Goal: Use online tool/utility: Utilize a website feature to perform a specific function

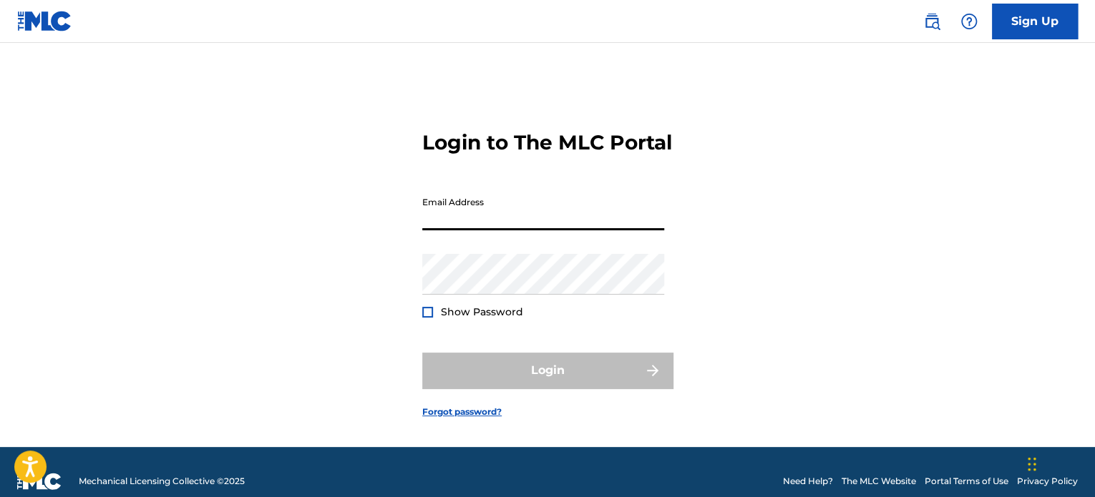
click at [587, 230] on input "Email Address" at bounding box center [543, 210] width 242 height 41
type input "[EMAIL_ADDRESS][DOMAIN_NAME]"
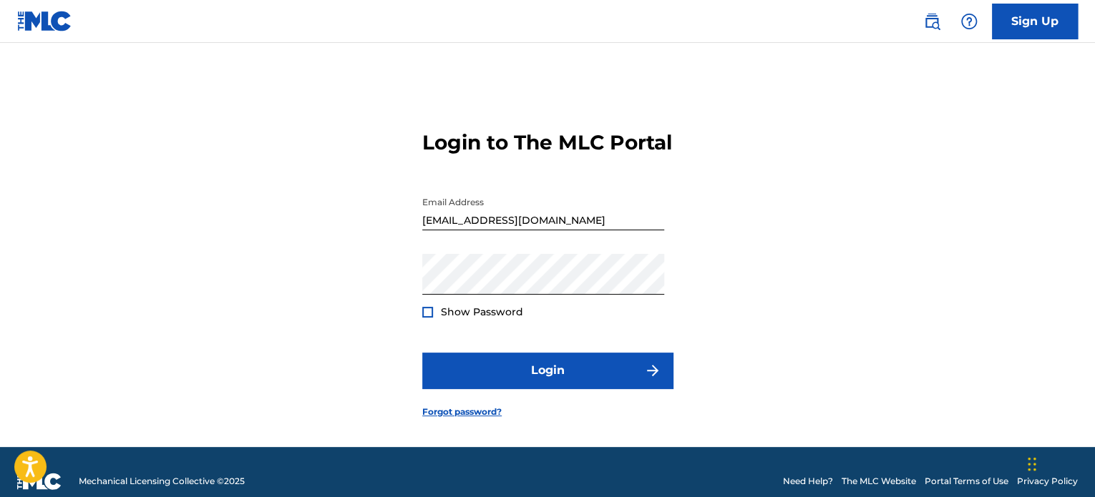
click at [429, 318] on div at bounding box center [427, 312] width 11 height 11
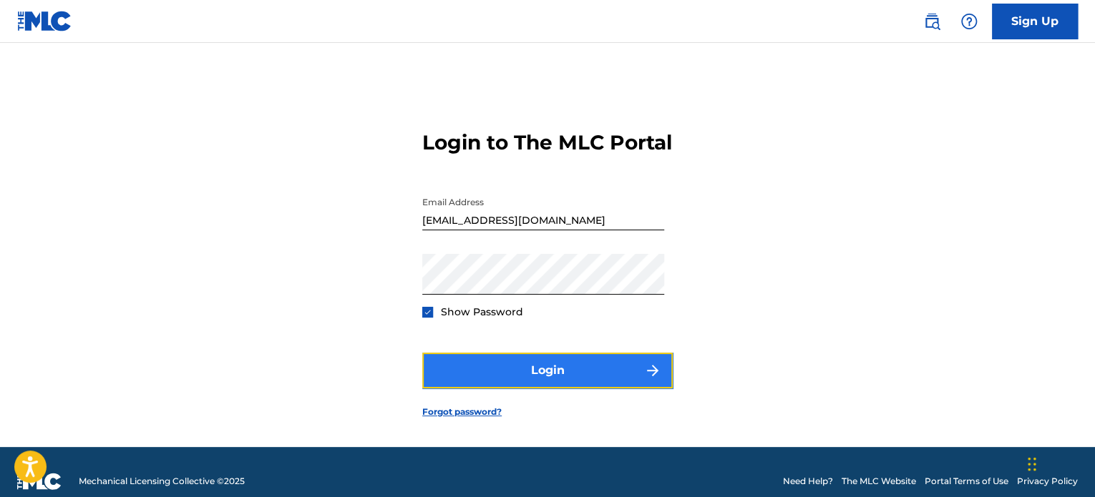
click at [484, 382] on button "Login" at bounding box center [547, 371] width 250 height 36
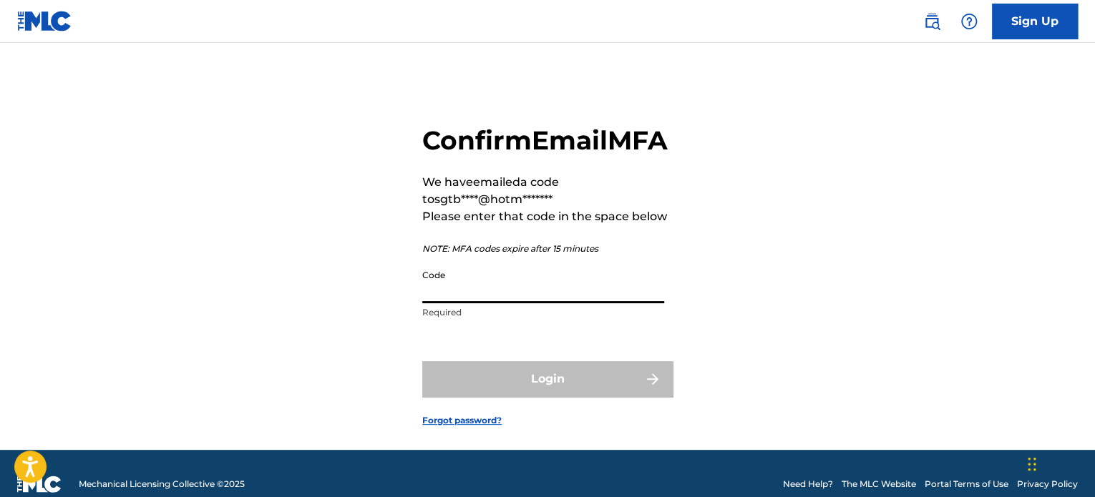
click at [524, 303] on input "Code" at bounding box center [543, 283] width 242 height 41
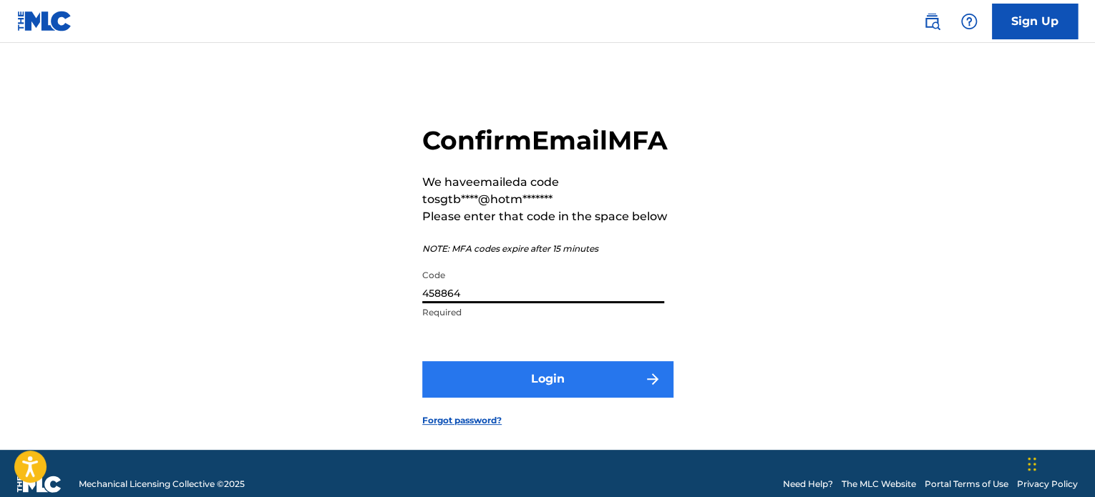
type input "458864"
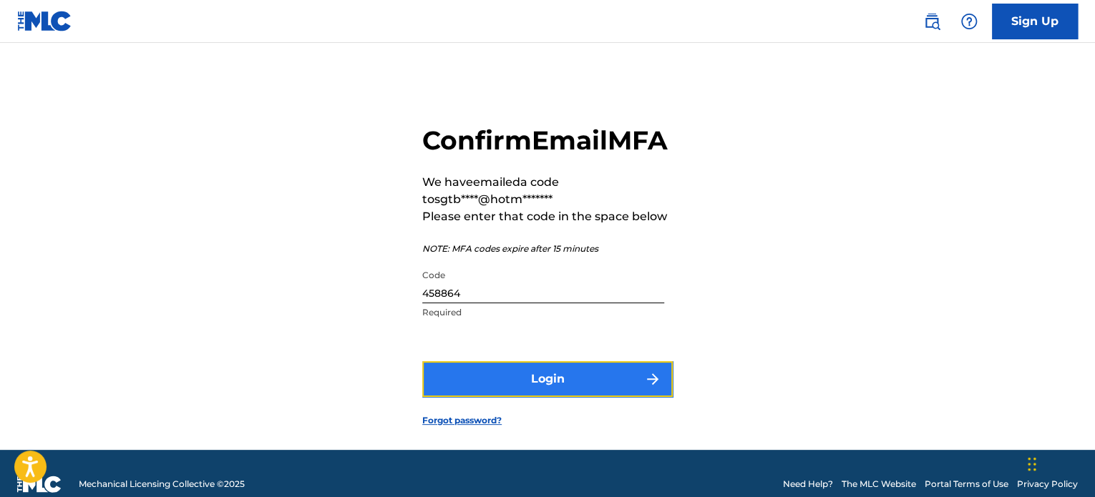
click at [507, 397] on button "Login" at bounding box center [547, 379] width 250 height 36
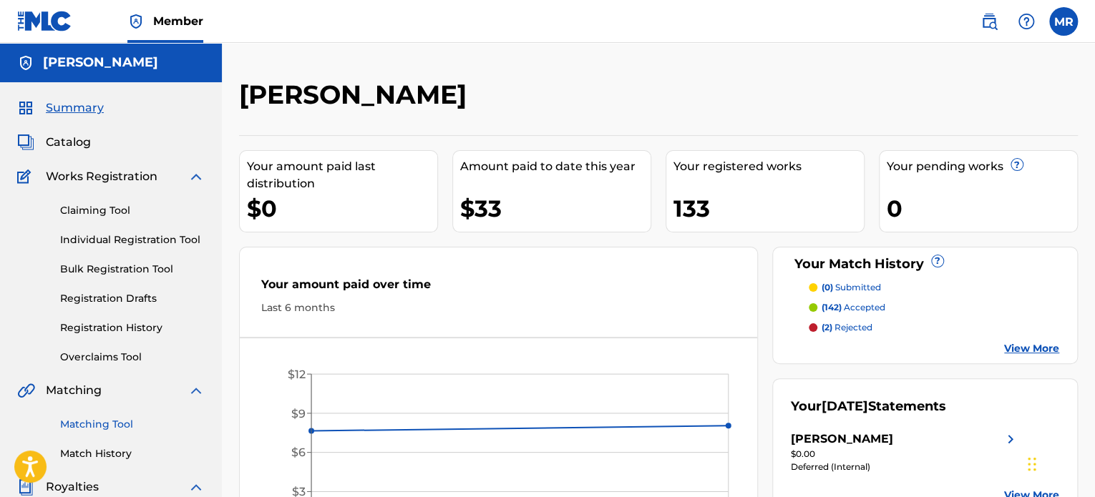
click at [92, 421] on link "Matching Tool" at bounding box center [132, 424] width 145 height 15
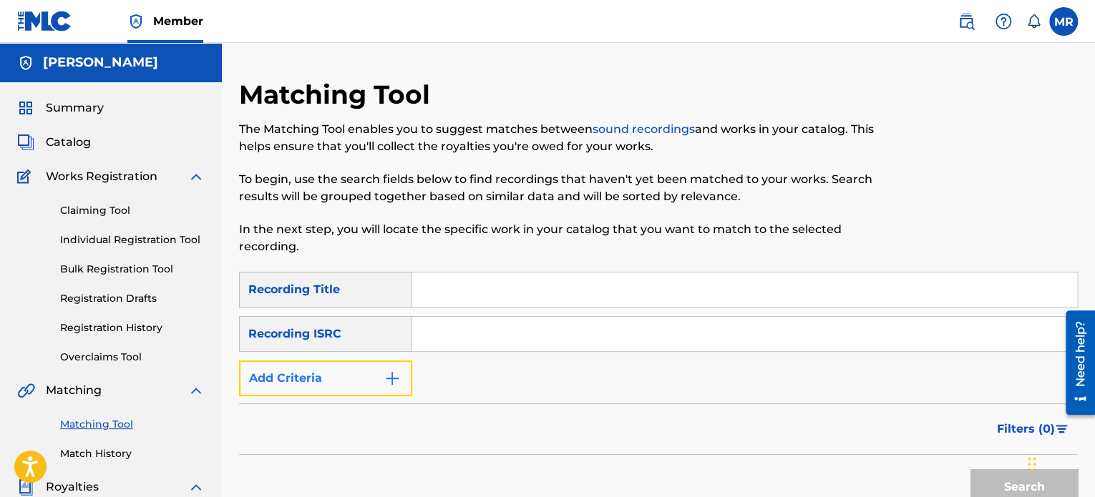
click at [391, 378] on img "Search Form" at bounding box center [392, 378] width 17 height 17
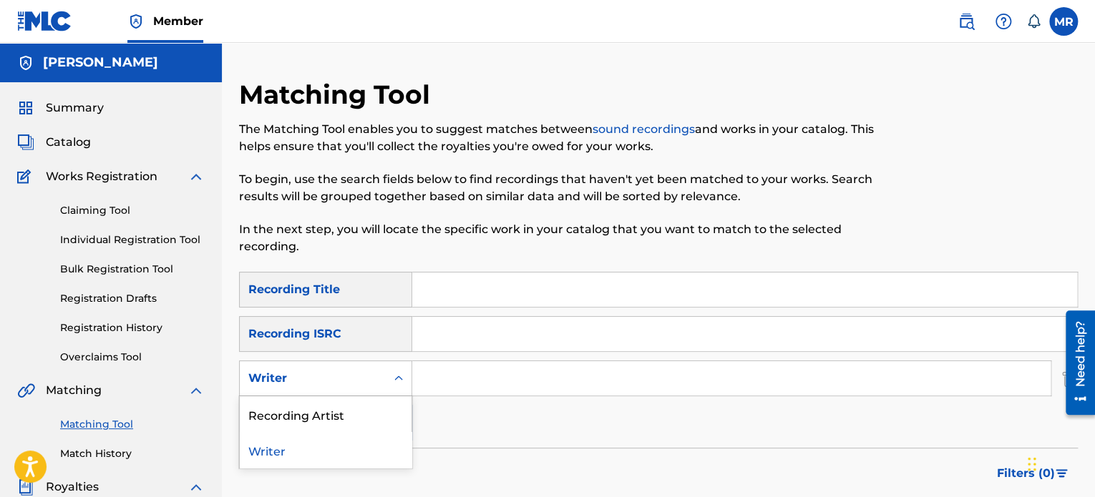
click at [401, 373] on icon "Search Form" at bounding box center [398, 378] width 14 height 14
click at [391, 415] on div "Recording Artist" at bounding box center [326, 414] width 172 height 36
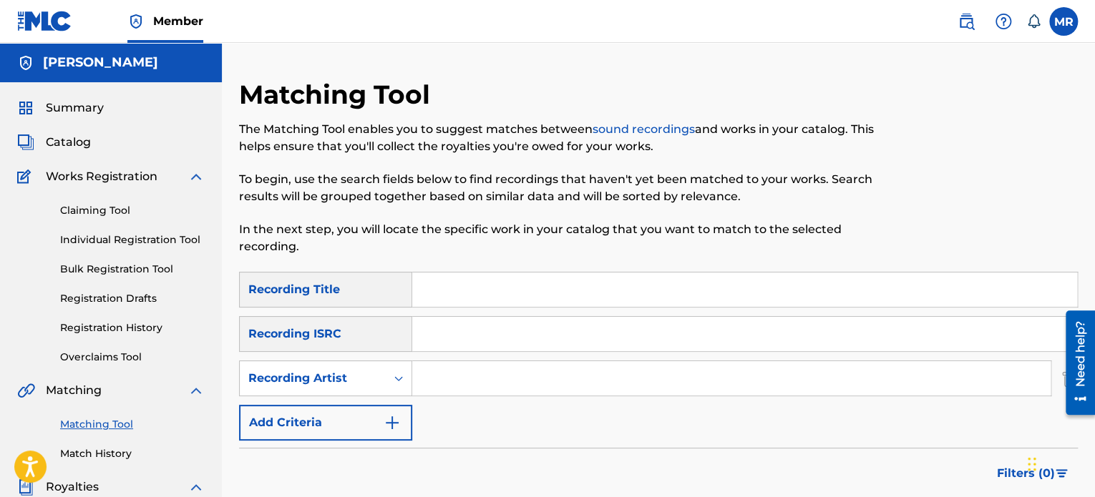
click at [458, 378] on input "Search Form" at bounding box center [731, 378] width 638 height 34
click at [590, 414] on div "SearchWithCriteria1b1a8dba-6904-42bb-bbed-1f1f78d79727 Recording Title SearchWi…" at bounding box center [658, 356] width 839 height 169
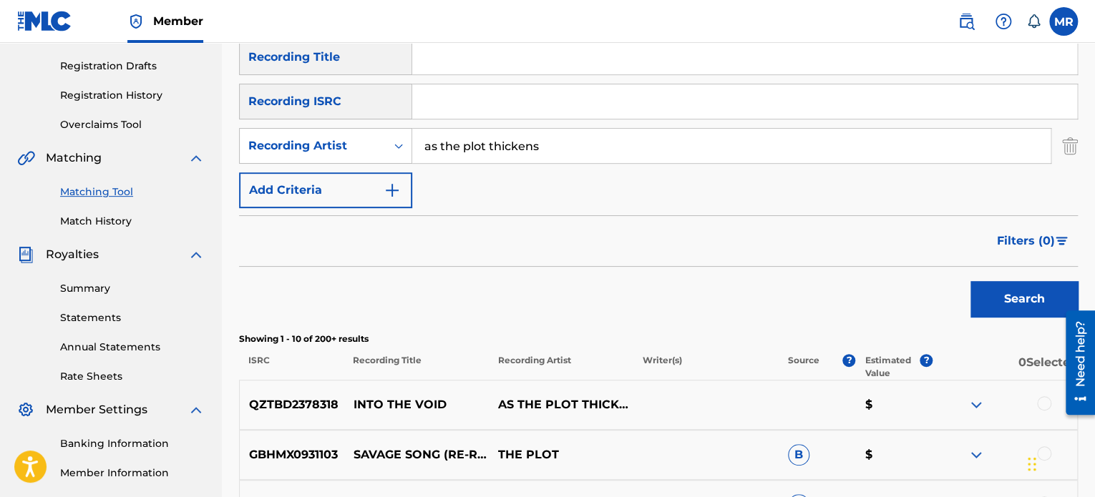
scroll to position [172, 0]
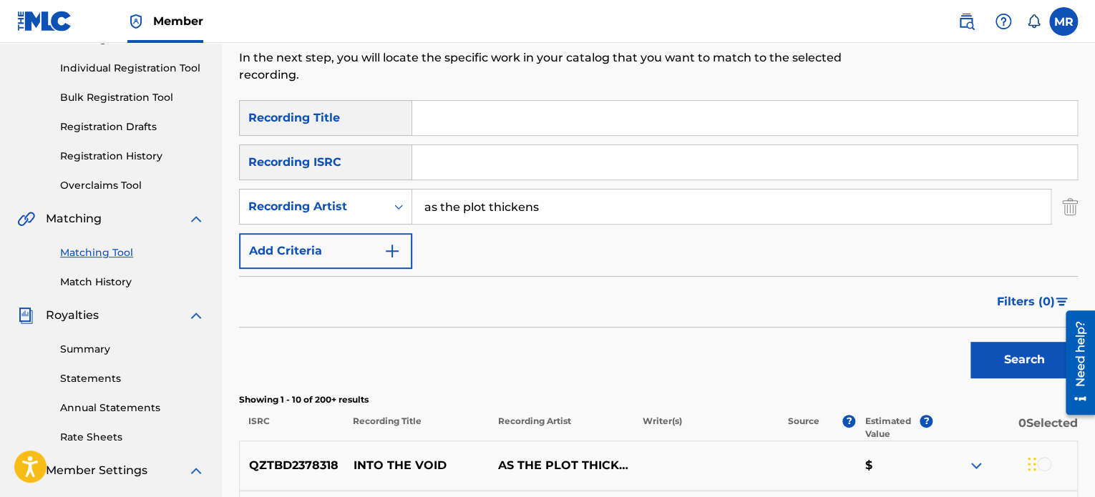
click at [570, 200] on input "as the plot thickens" at bounding box center [731, 207] width 638 height 34
type input "a"
click at [970, 342] on button "Search" at bounding box center [1023, 360] width 107 height 36
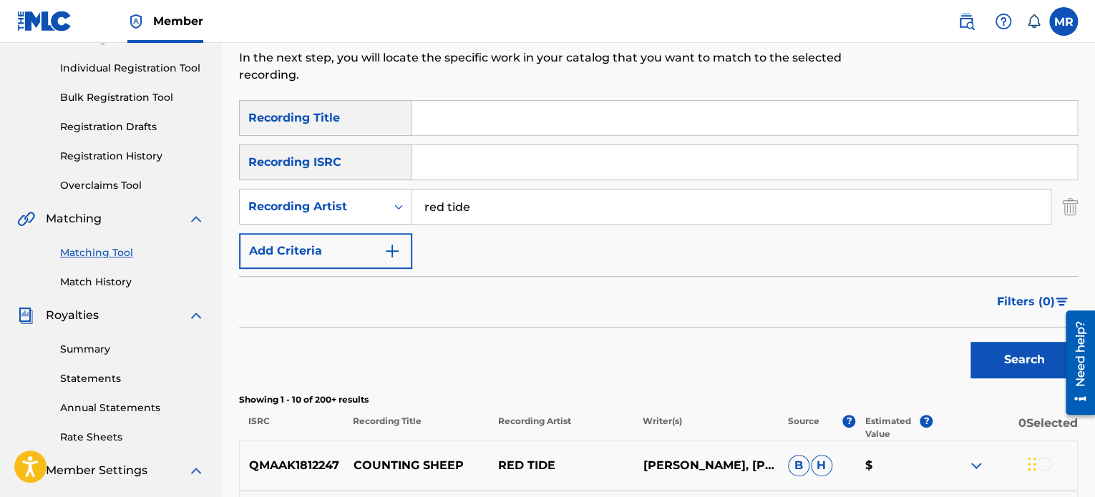
click at [635, 354] on div "Search" at bounding box center [658, 356] width 839 height 57
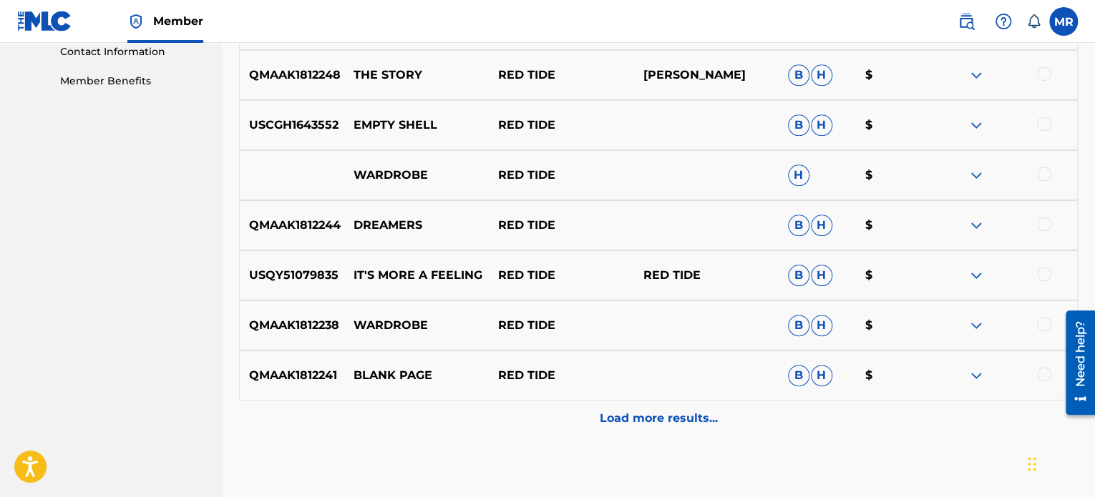
scroll to position [716, 0]
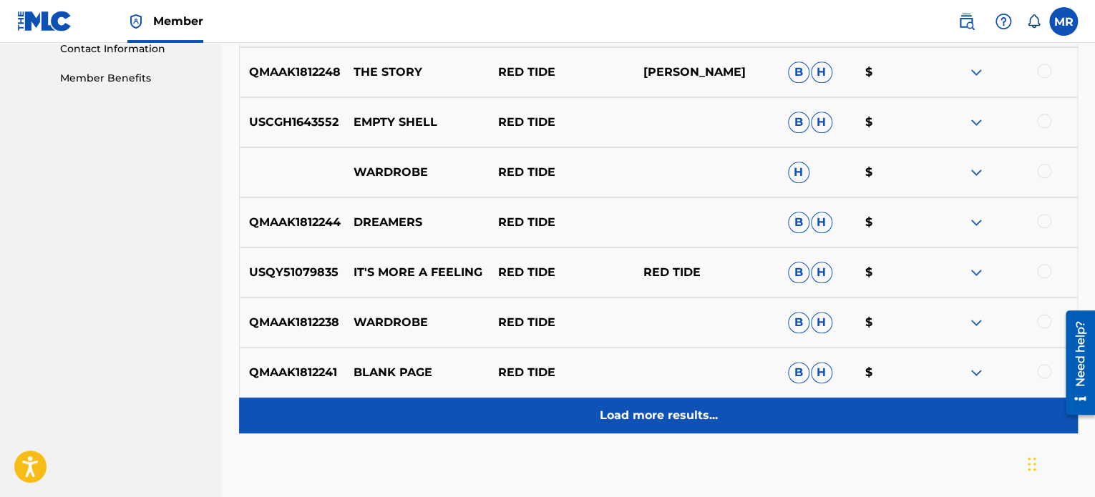
click at [670, 422] on p "Load more results..." at bounding box center [659, 415] width 118 height 17
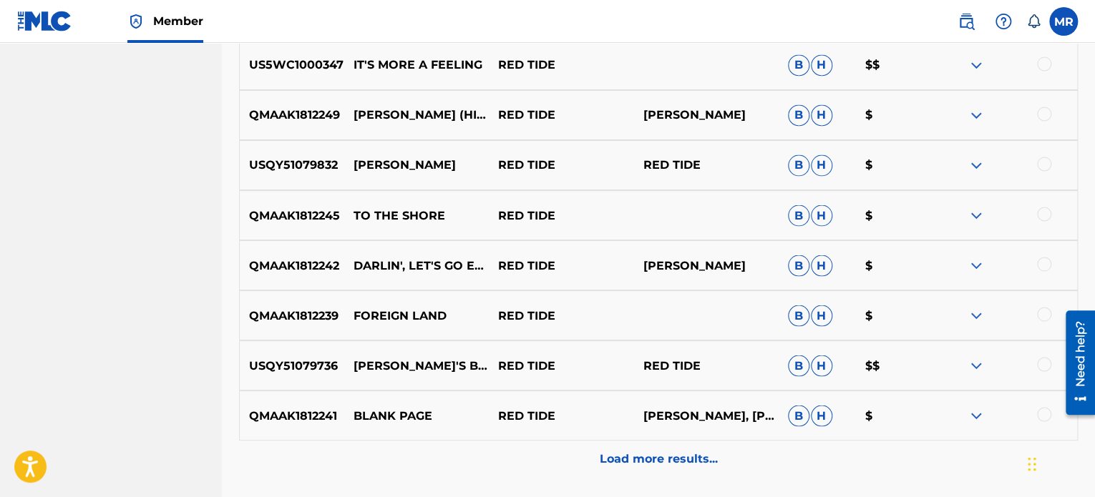
scroll to position [1202, 0]
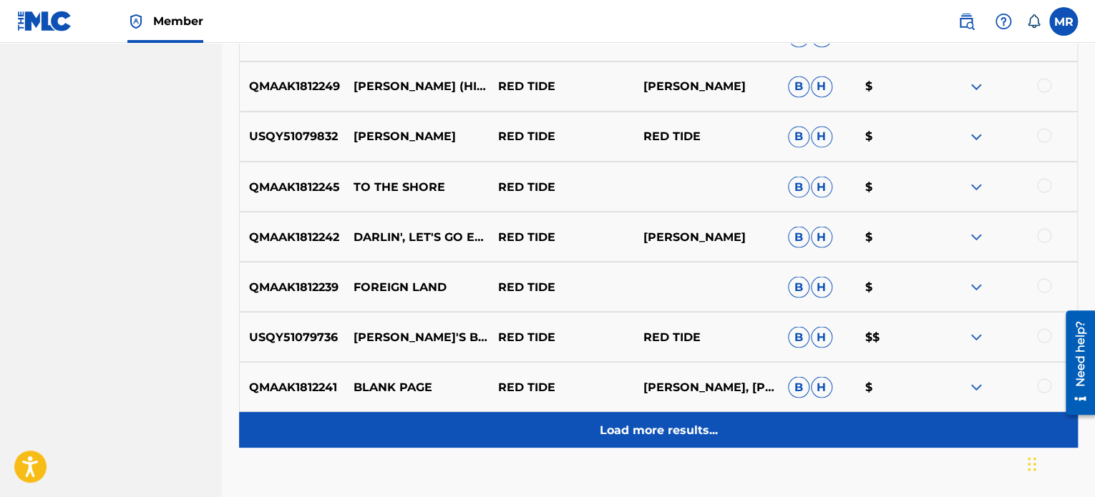
click at [670, 425] on p "Load more results..." at bounding box center [659, 429] width 118 height 17
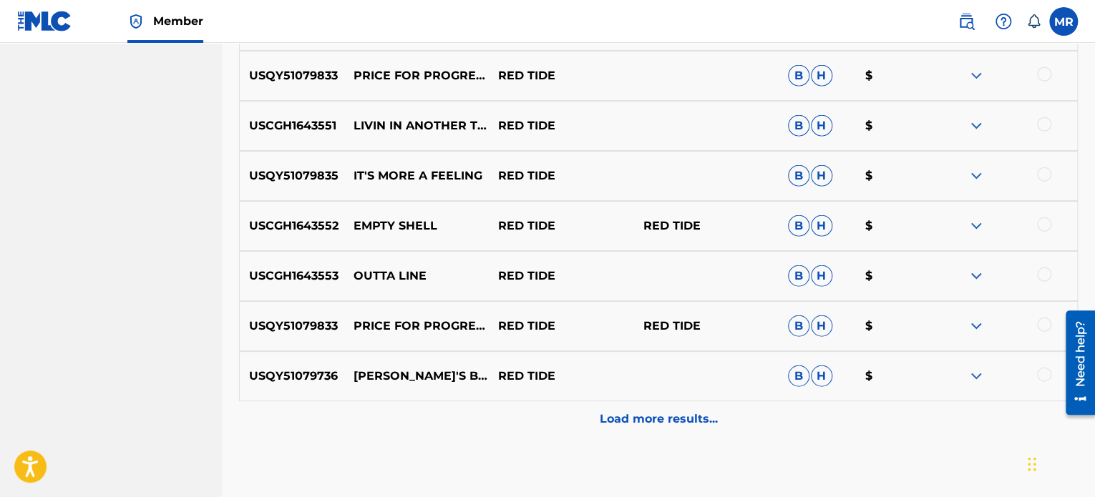
scroll to position [1717, 0]
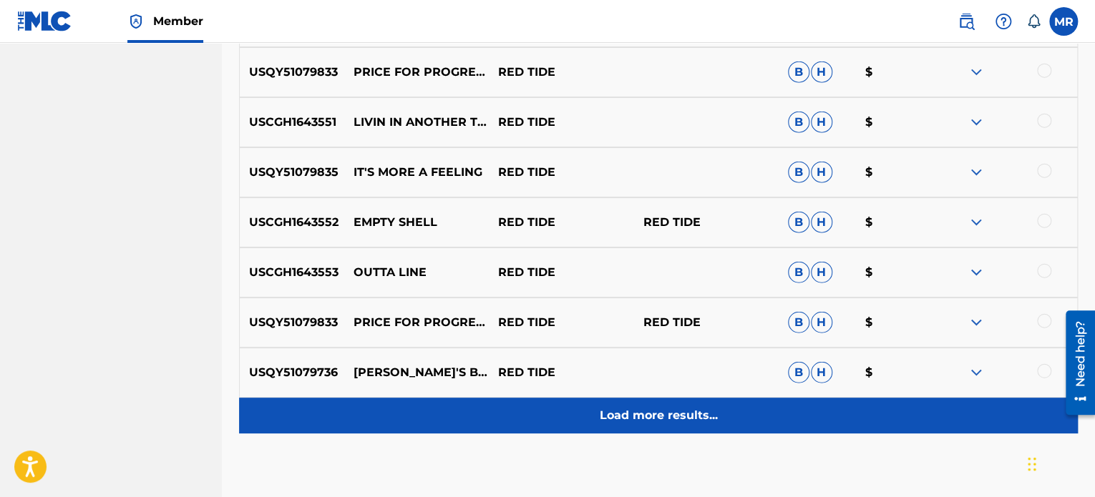
click at [658, 414] on p "Load more results..." at bounding box center [659, 415] width 118 height 17
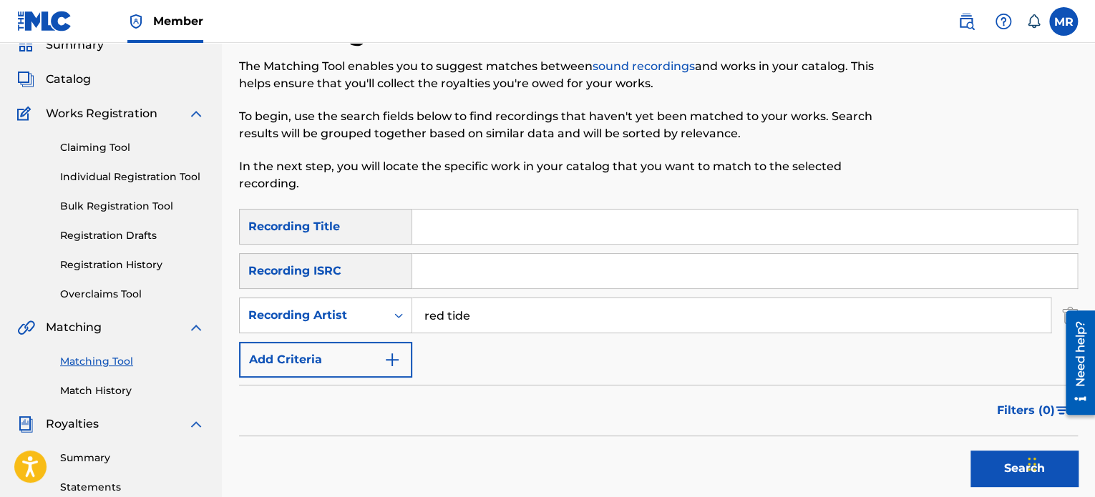
scroll to position [0, 0]
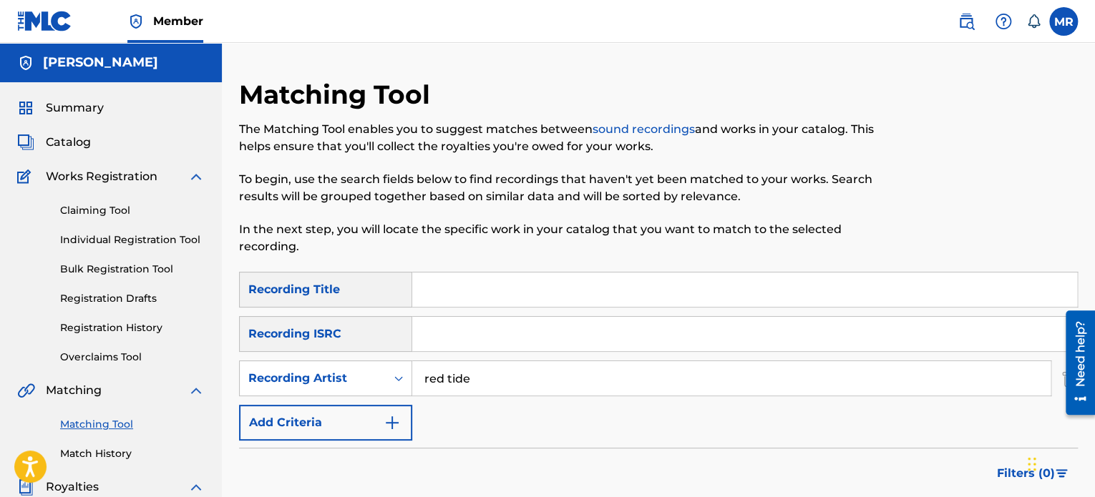
click at [527, 371] on input "red tide" at bounding box center [731, 378] width 638 height 34
type input "rise to nothing"
click at [550, 424] on div "SearchWithCriteria1b1a8dba-6904-42bb-bbed-1f1f78d79727 Recording Title SearchWi…" at bounding box center [658, 356] width 839 height 169
click at [107, 362] on link "Overclaims Tool" at bounding box center [132, 357] width 145 height 15
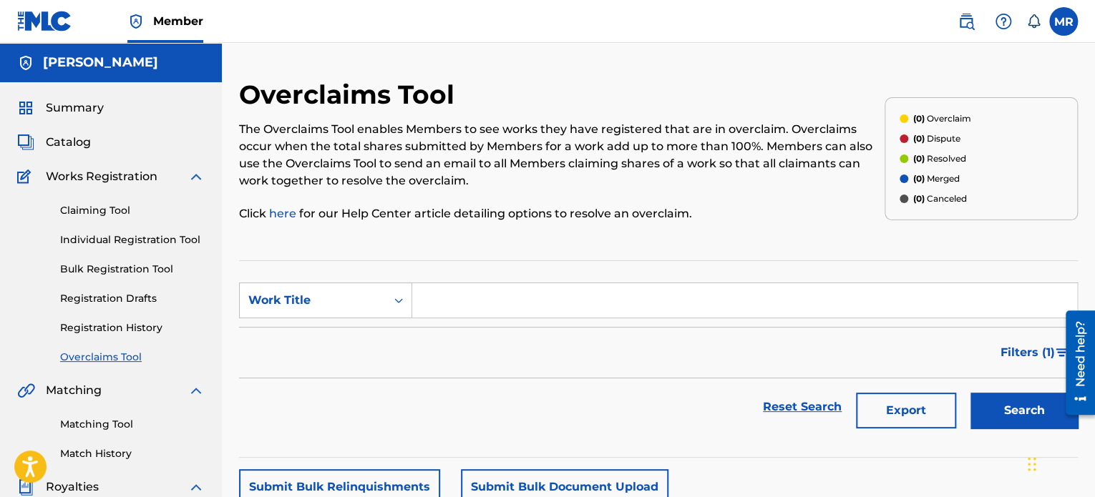
click at [467, 300] on input "Search Form" at bounding box center [744, 300] width 665 height 34
click at [970, 393] on button "Search" at bounding box center [1023, 411] width 107 height 36
click at [501, 338] on div "Filters ( 1 )" at bounding box center [658, 353] width 839 height 52
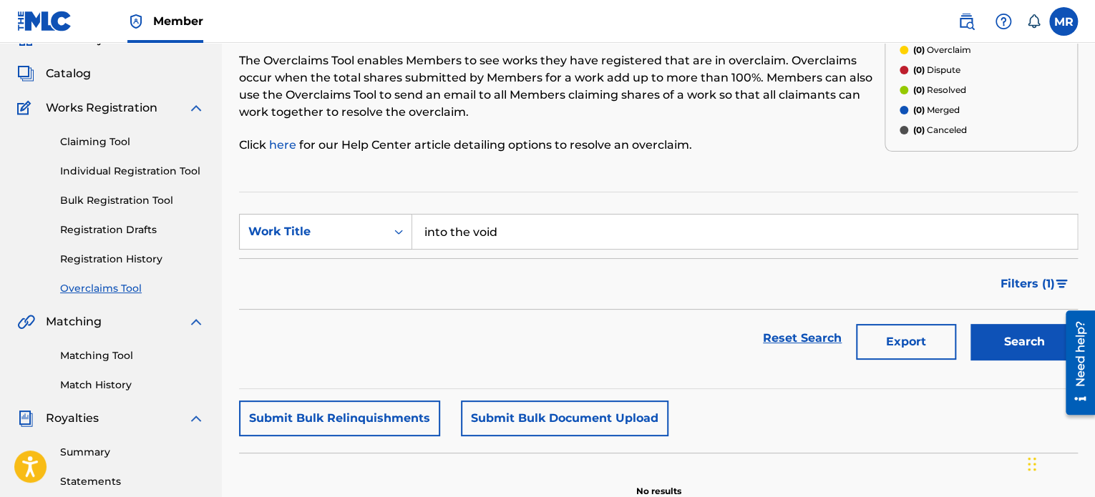
scroll to position [57, 0]
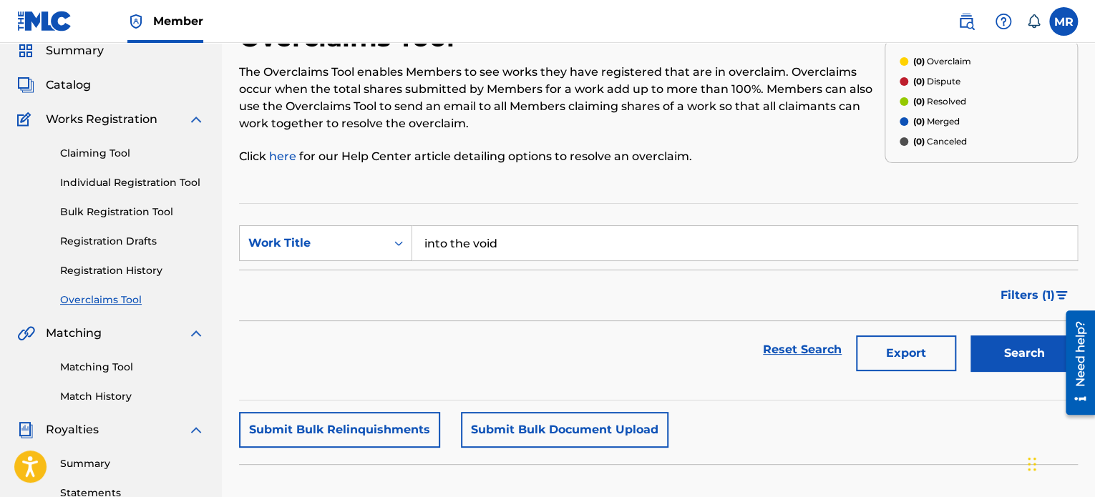
click at [587, 240] on input "into the void" at bounding box center [744, 243] width 665 height 34
type input "i"
click at [970, 336] on button "Search" at bounding box center [1023, 354] width 107 height 36
click at [570, 285] on div "Filters ( 1 )" at bounding box center [658, 296] width 839 height 52
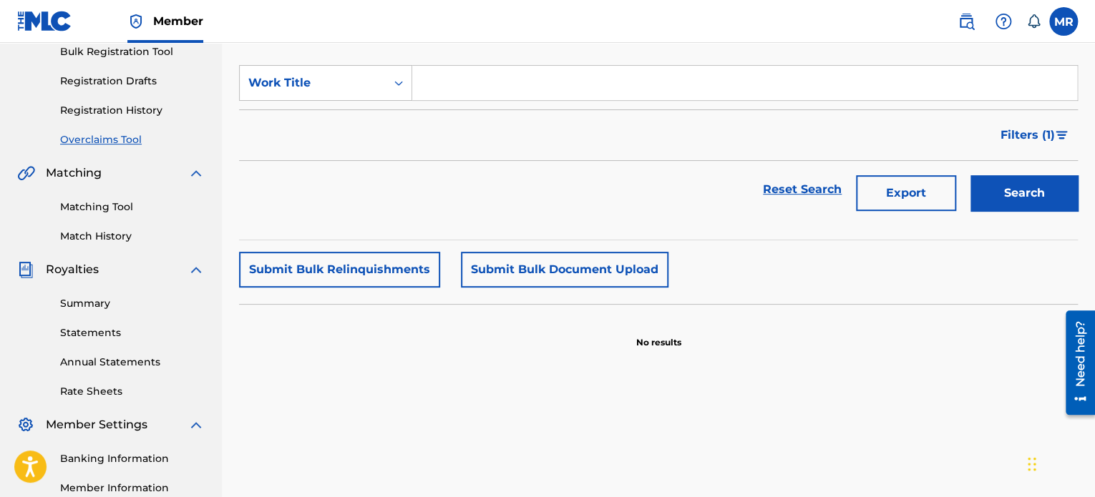
scroll to position [229, 0]
